Goal: Find specific page/section: Find specific page/section

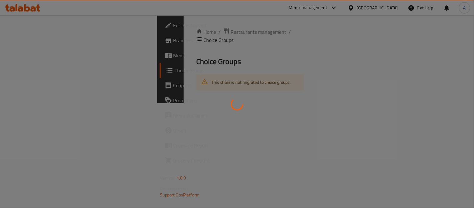
click at [213, 95] on div at bounding box center [237, 104] width 474 height 208
click at [293, 129] on div at bounding box center [237, 104] width 474 height 208
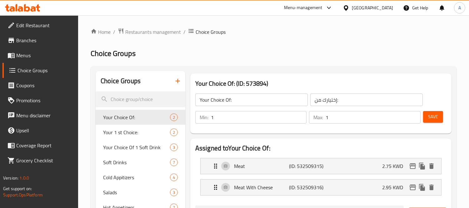
click at [166, 30] on span "Restaurants management" at bounding box center [153, 32] width 56 height 8
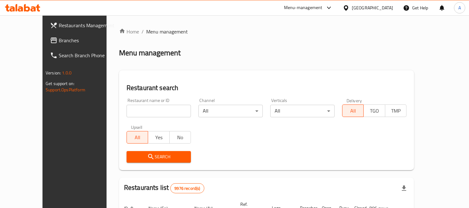
click at [390, 4] on div "[GEOGRAPHIC_DATA]" at bounding box center [372, 7] width 41 height 7
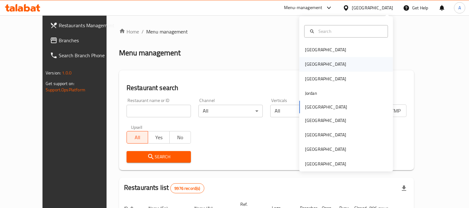
click at [327, 66] on div "[GEOGRAPHIC_DATA]" at bounding box center [346, 64] width 94 height 14
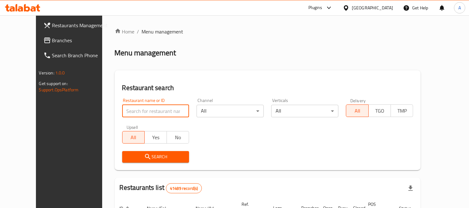
click at [142, 106] on input "search" at bounding box center [155, 111] width 67 height 13
paste input "686091"
type input "686091"
click at [151, 152] on button "Search" at bounding box center [155, 157] width 67 height 12
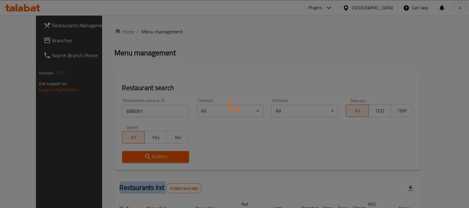
click at [151, 152] on div at bounding box center [234, 104] width 469 height 208
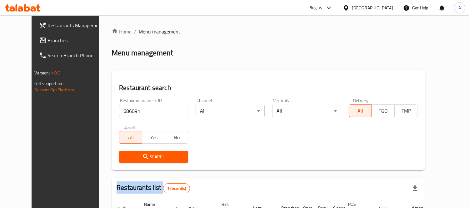
click at [48, 40] on span "Branches" at bounding box center [76, 41] width 57 height 8
